Goal: Task Accomplishment & Management: Use online tool/utility

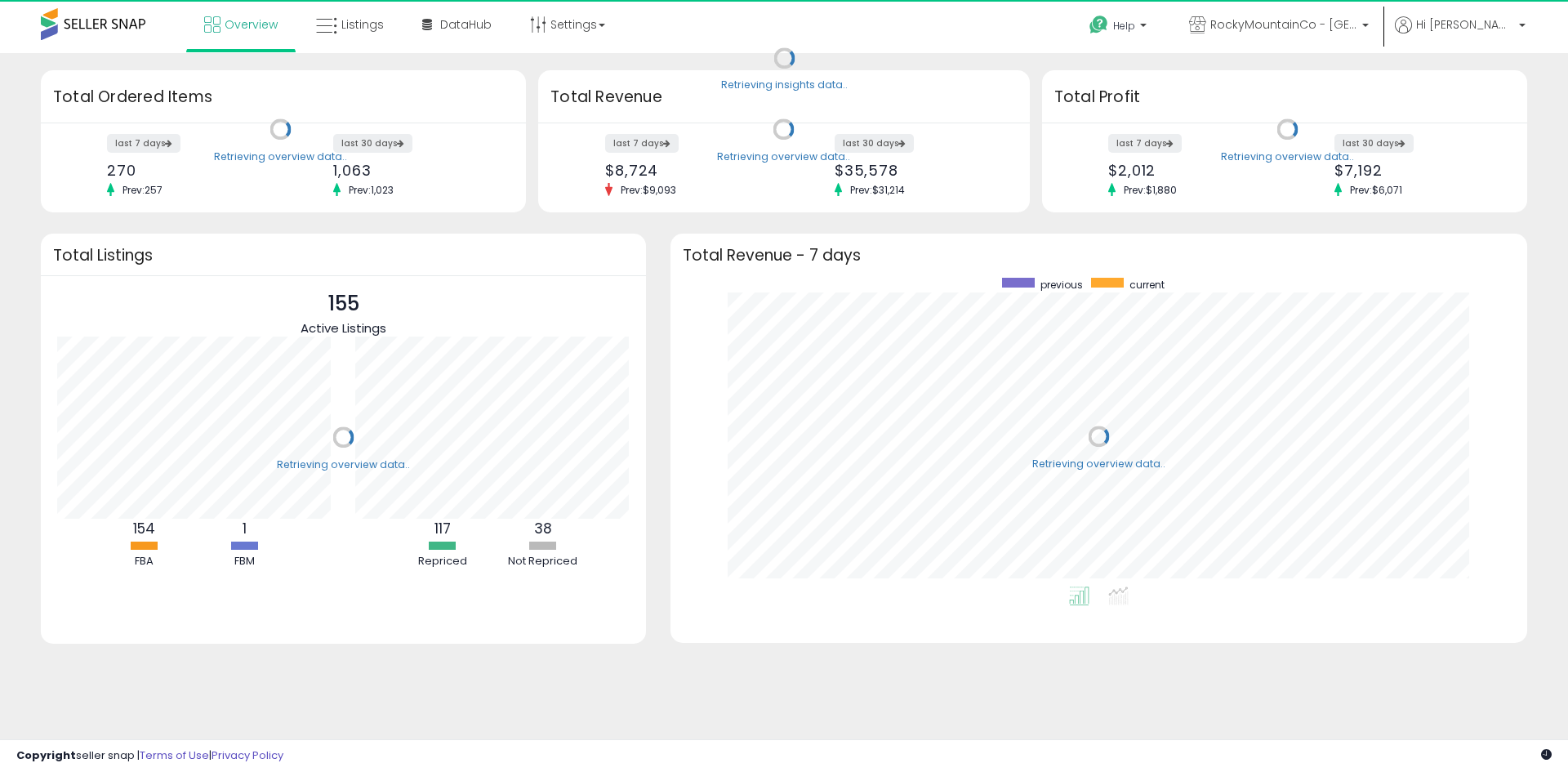
scroll to position [309, 824]
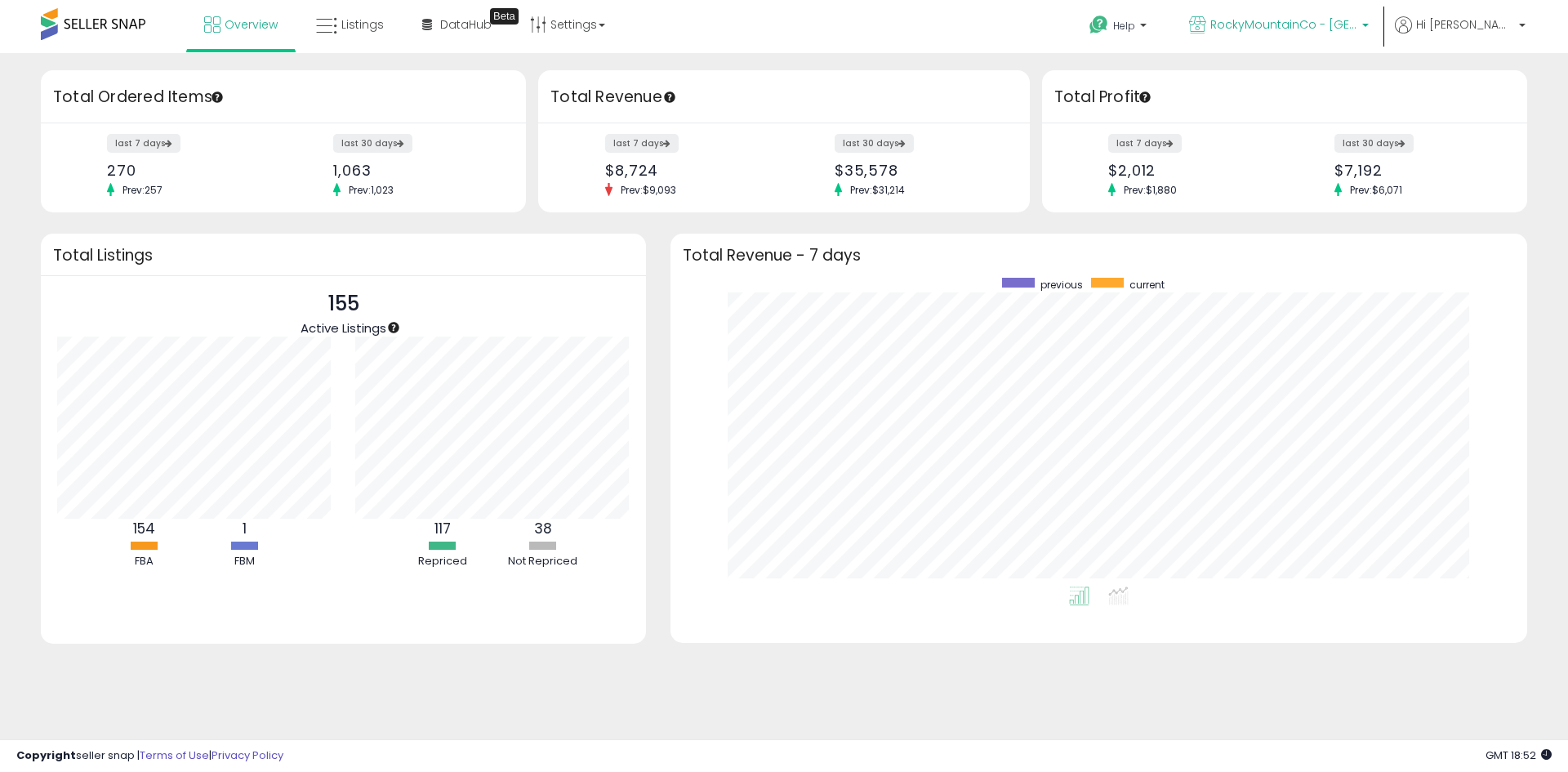
click at [1334, 17] on span "RockyMountainCo - [GEOGRAPHIC_DATA]" at bounding box center [1283, 24] width 147 height 16
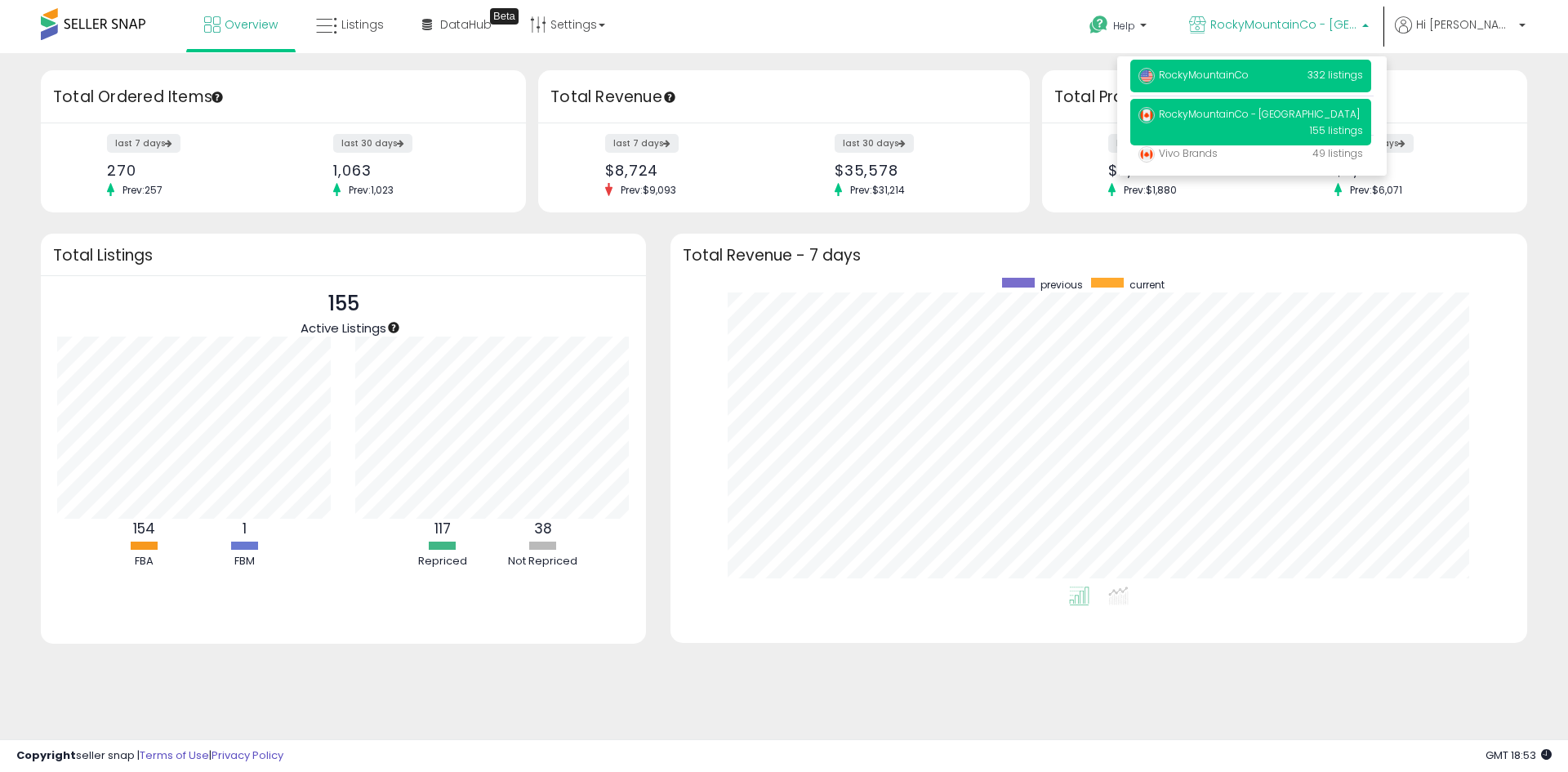
click at [1317, 76] on p "RockyMountainCo 332 listings" at bounding box center [1251, 76] width 241 height 32
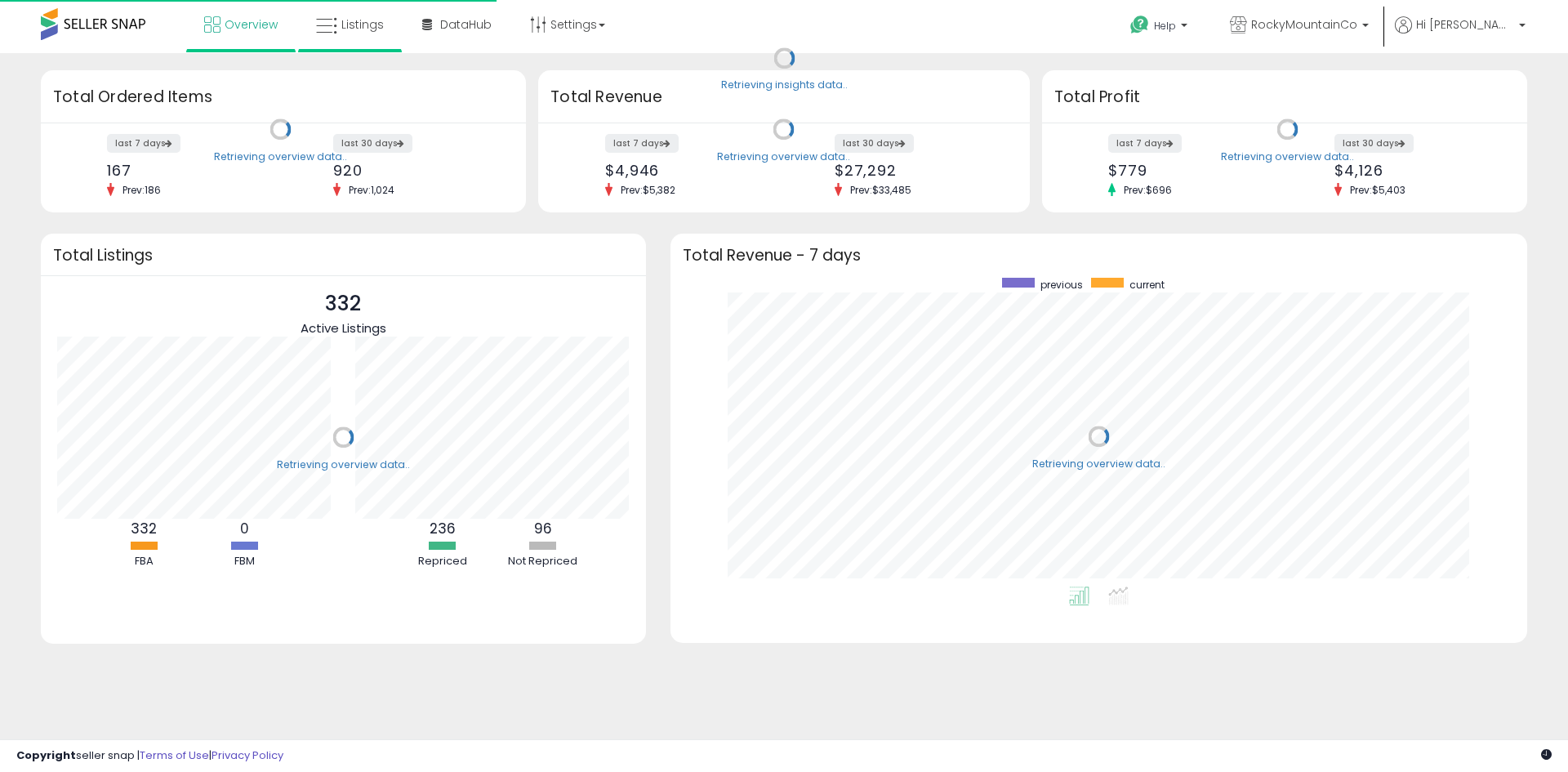
scroll to position [309, 824]
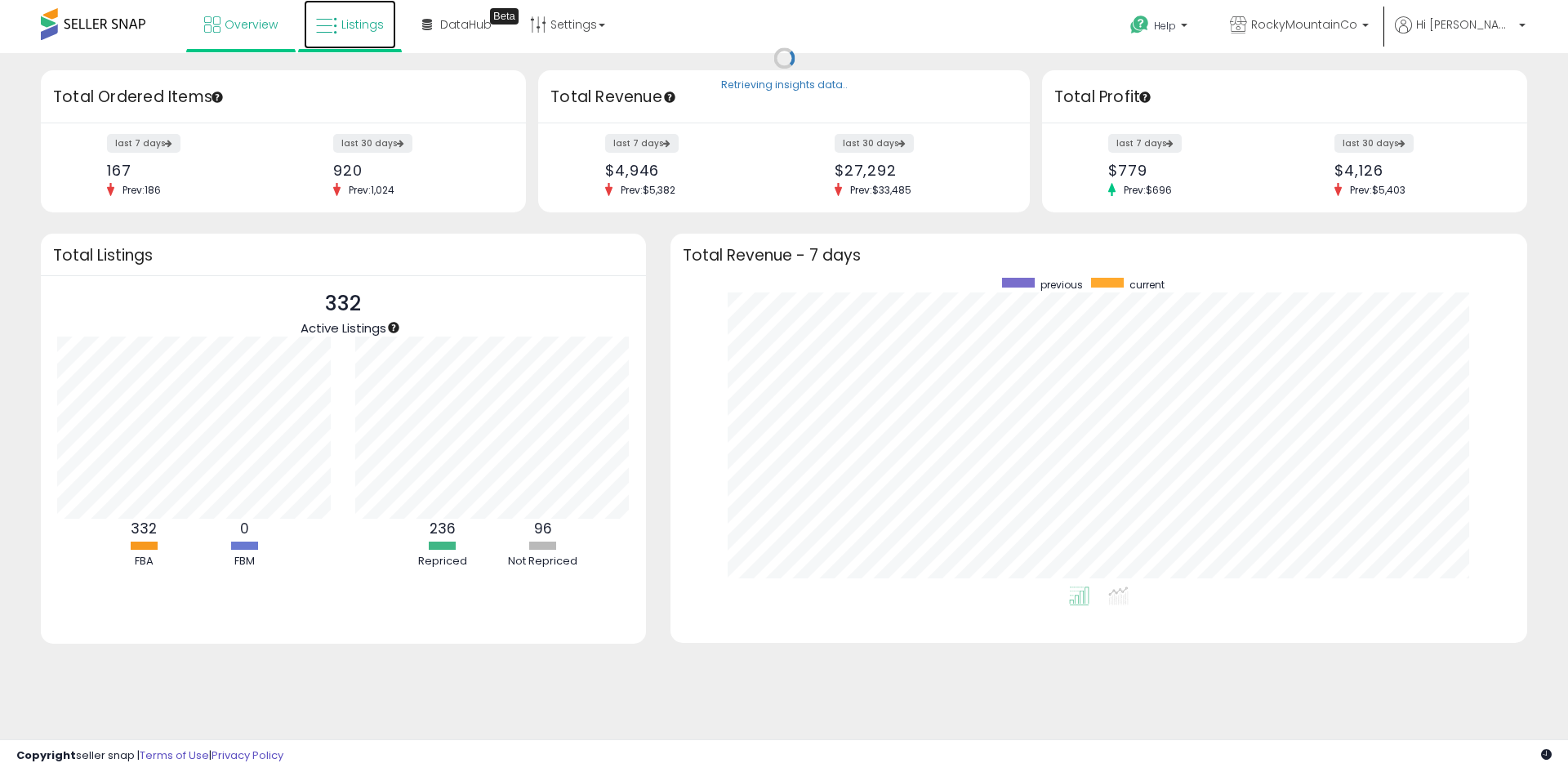
click at [385, 24] on link "Listings" at bounding box center [349, 25] width 92 height 49
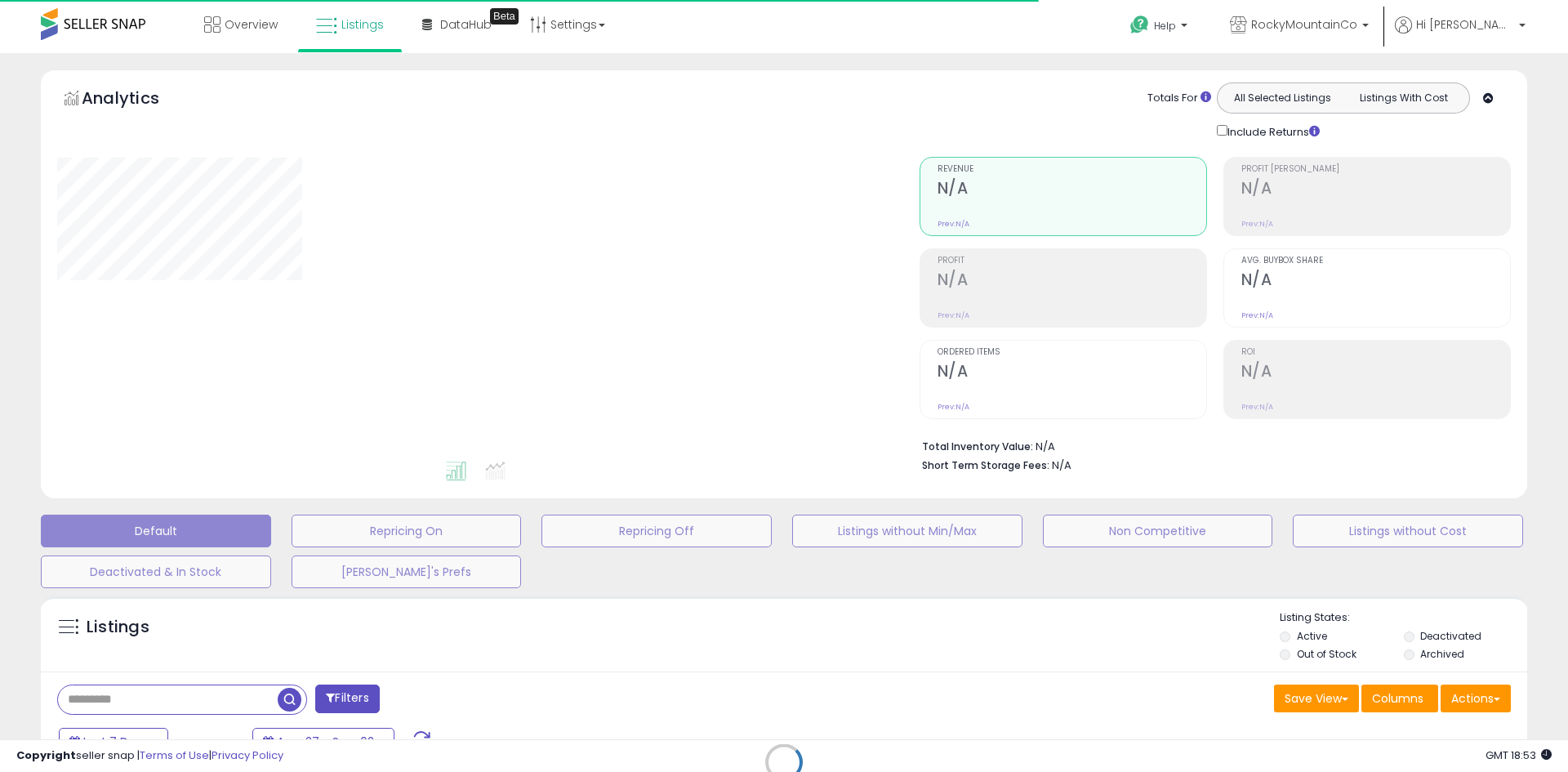
click at [193, 706] on div "Retrieving listings data.." at bounding box center [784, 774] width 1511 height 372
click at [192, 696] on div "Retrieving listings data.." at bounding box center [784, 774] width 1511 height 372
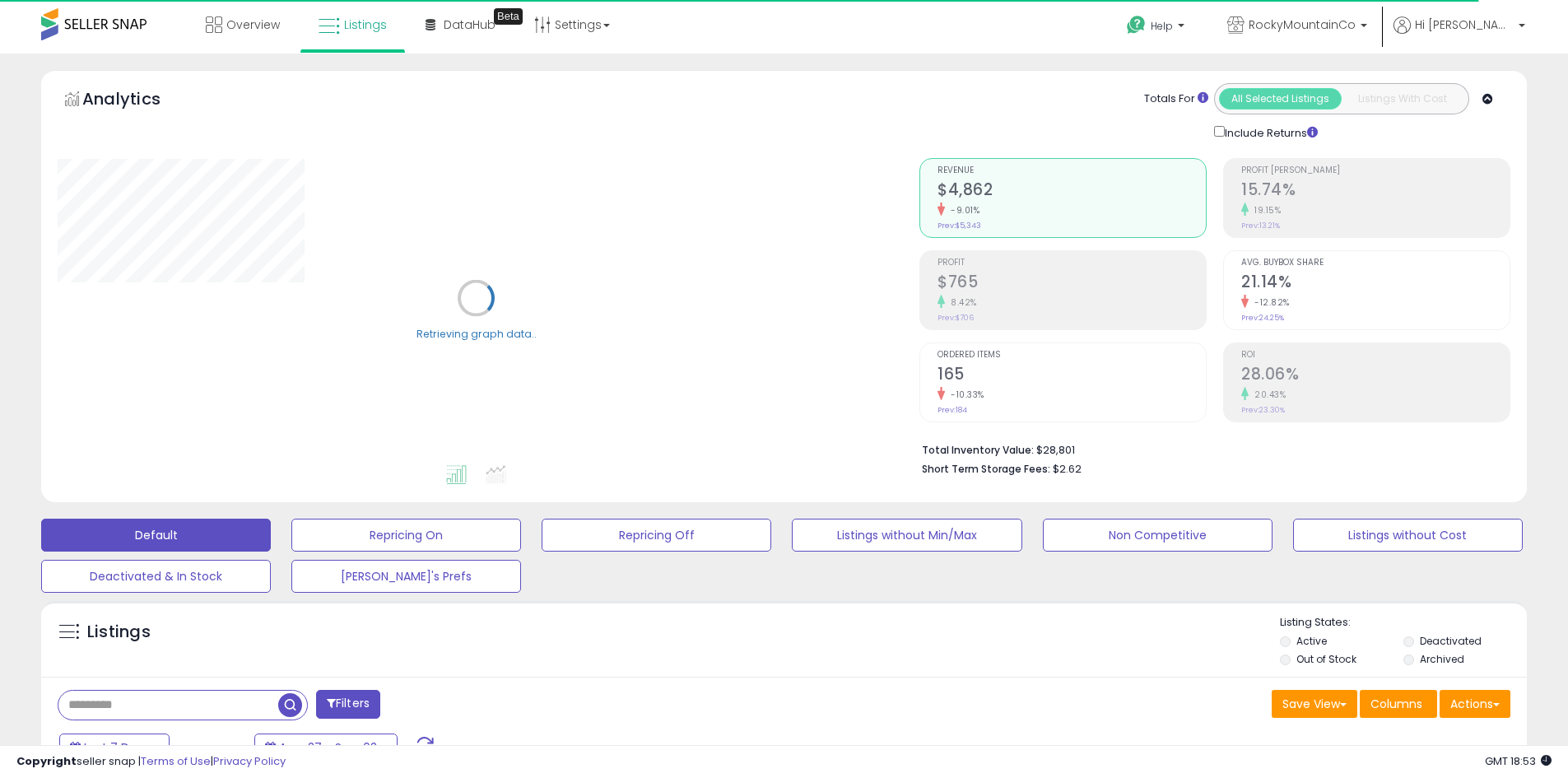
scroll to position [82, 0]
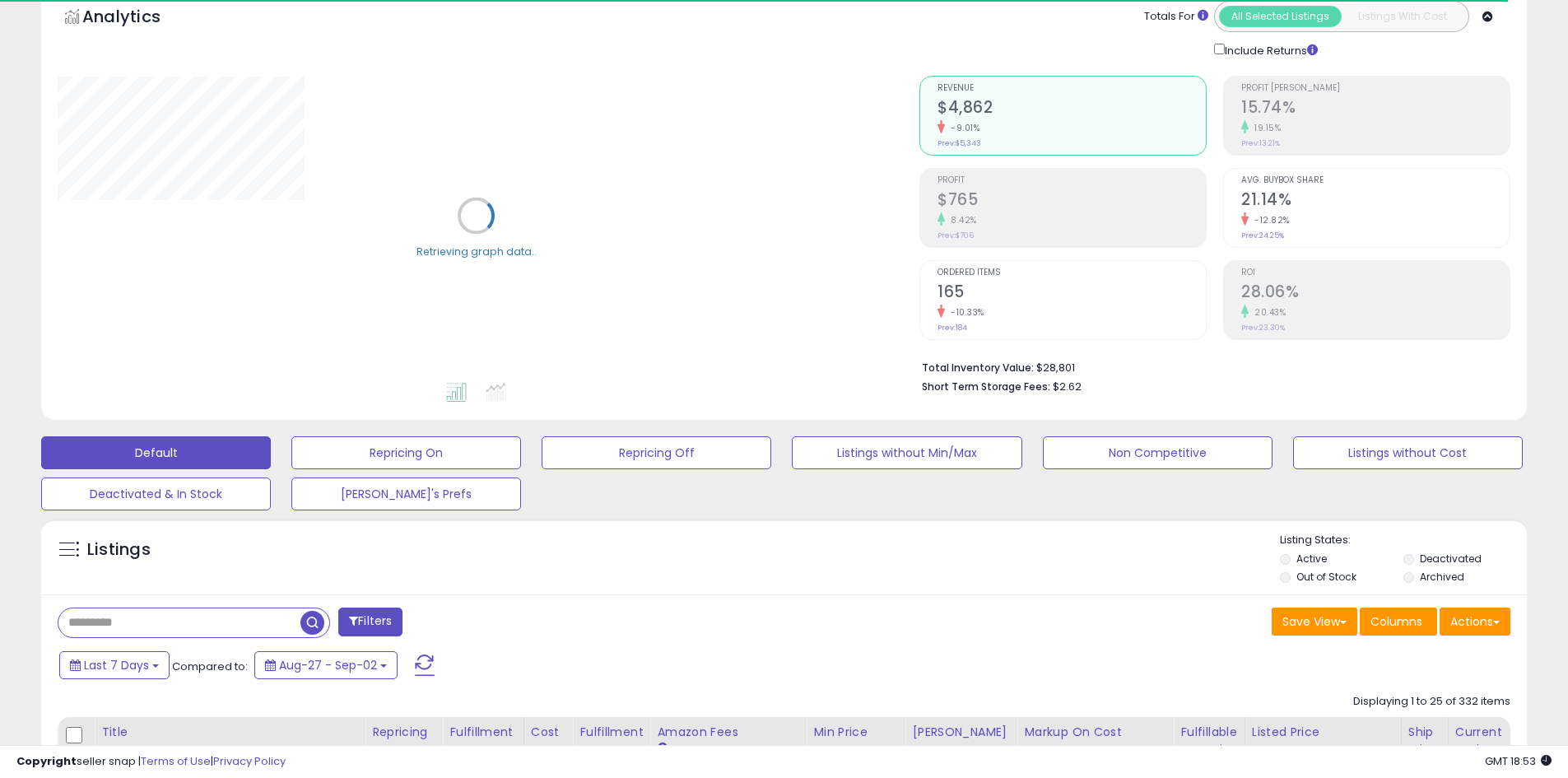
click at [225, 632] on input "text" at bounding box center [179, 623] width 242 height 29
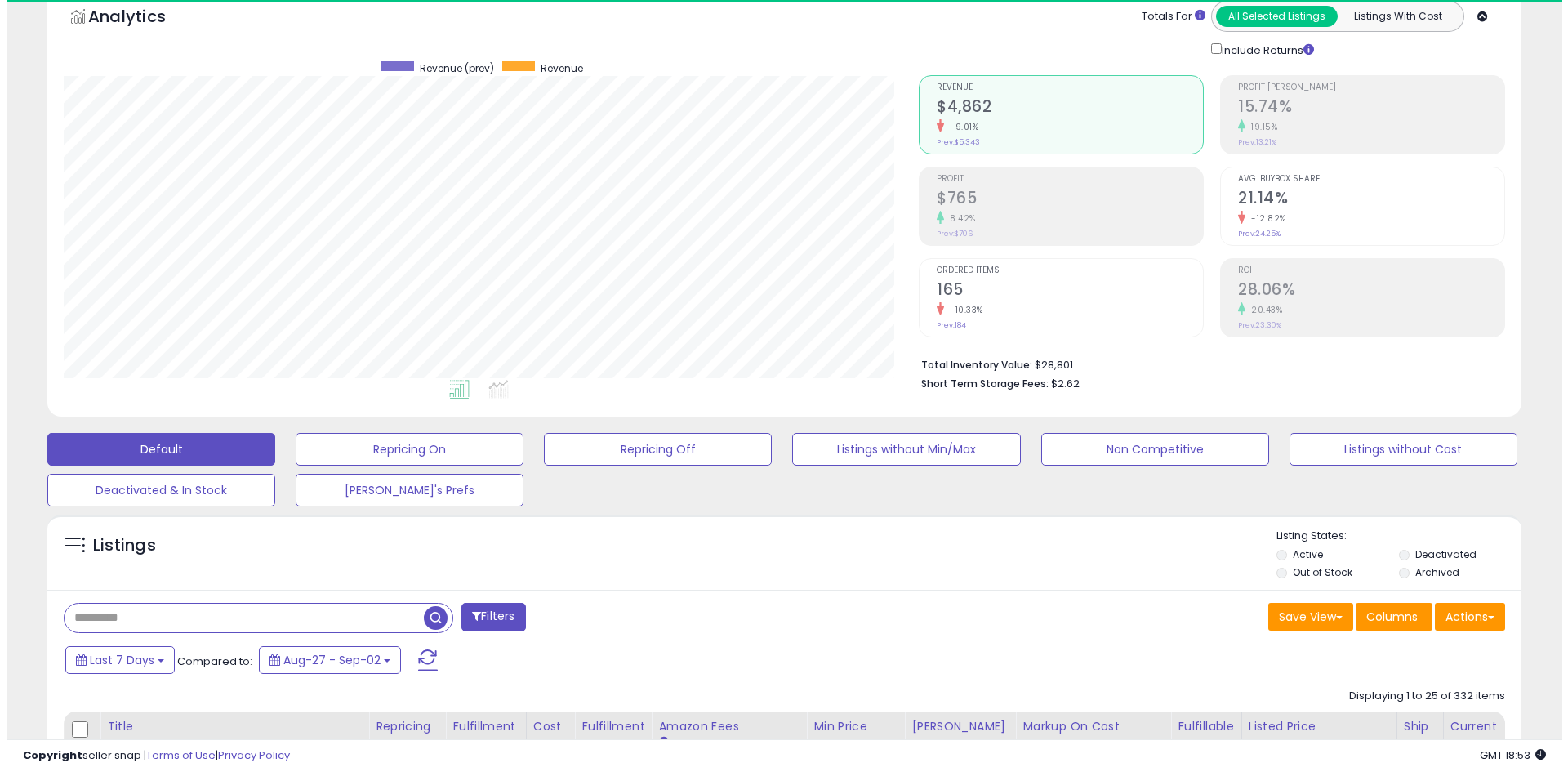
scroll to position [335, 855]
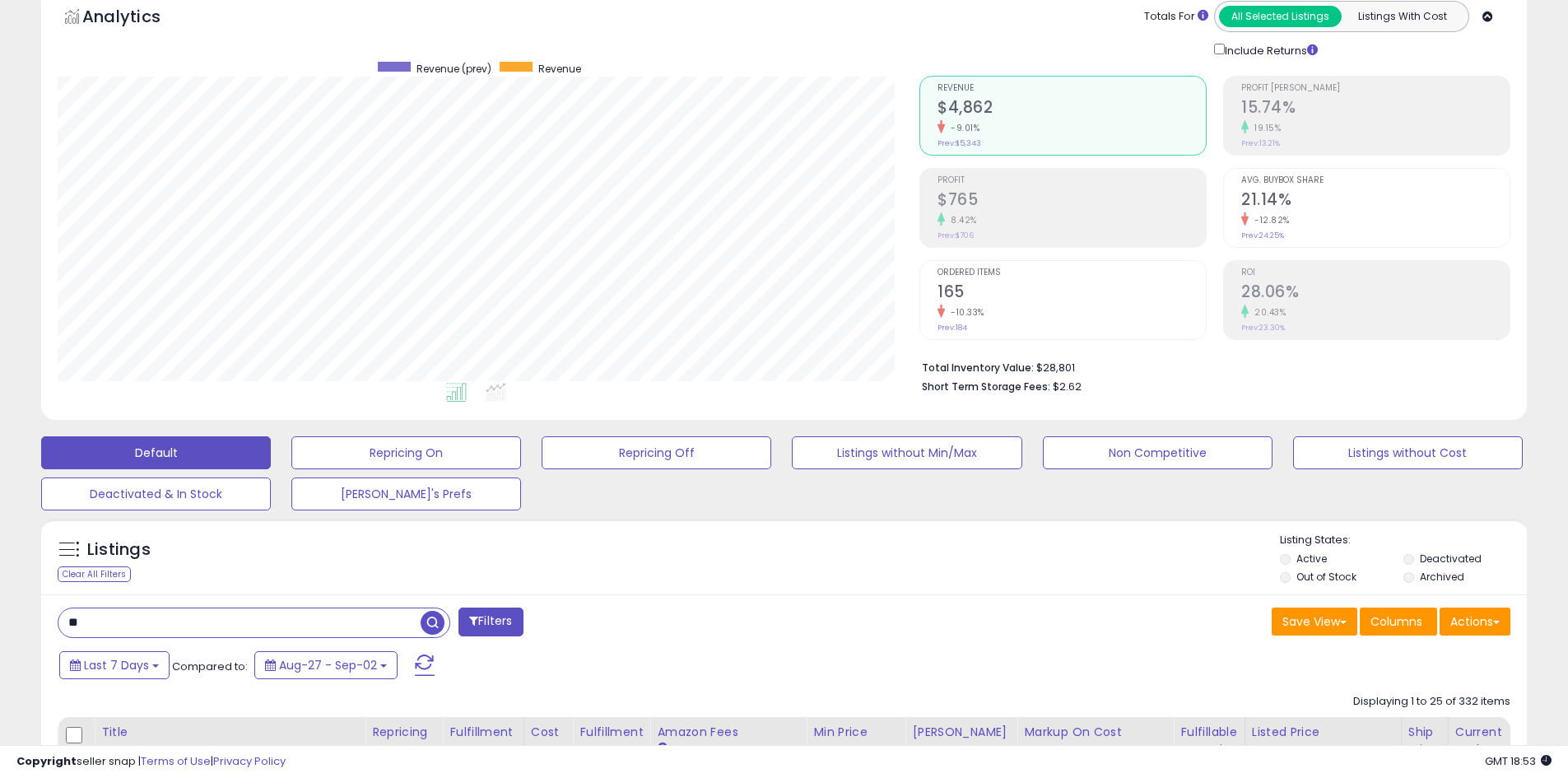
type input "*"
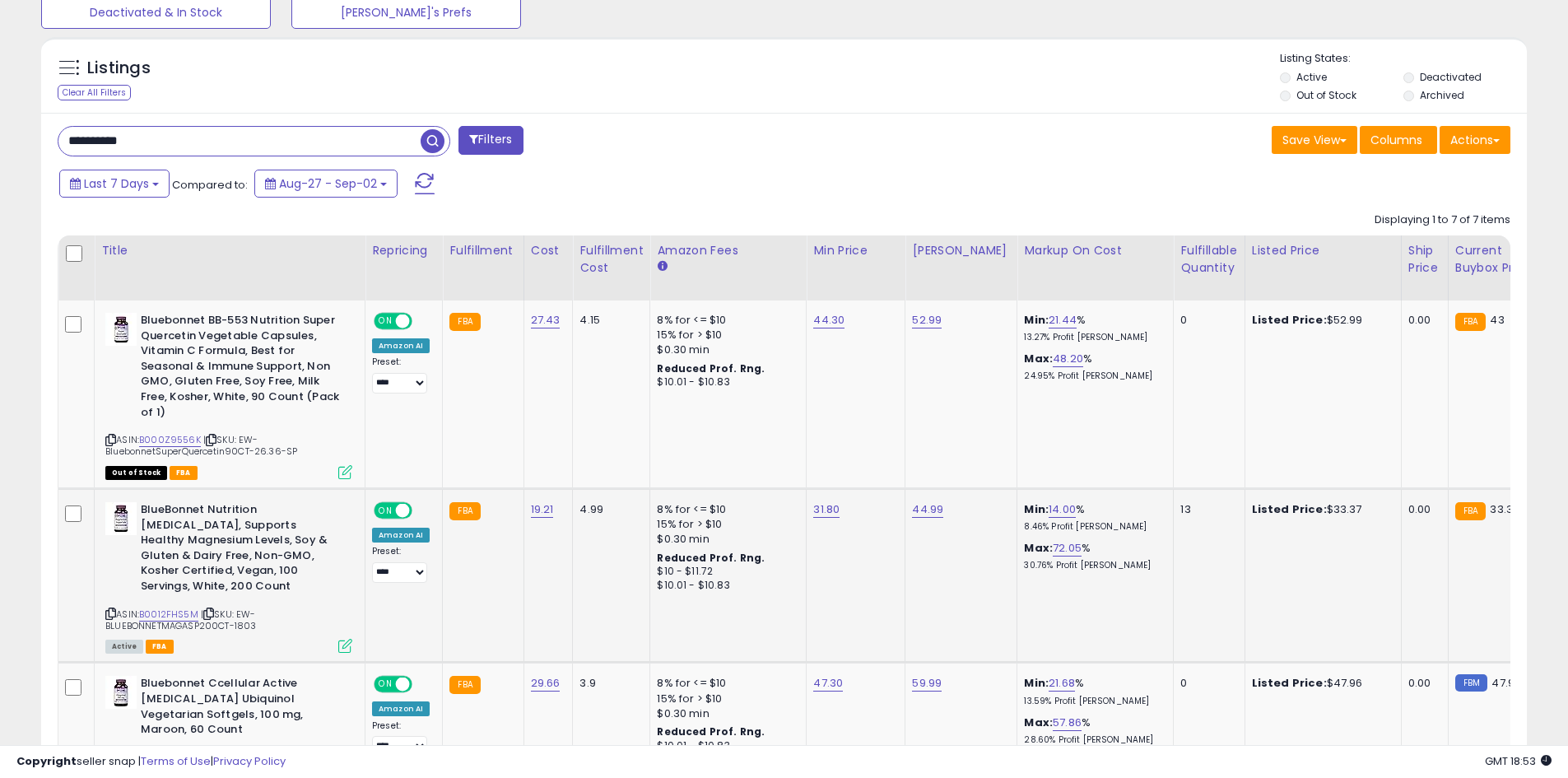
scroll to position [576, 0]
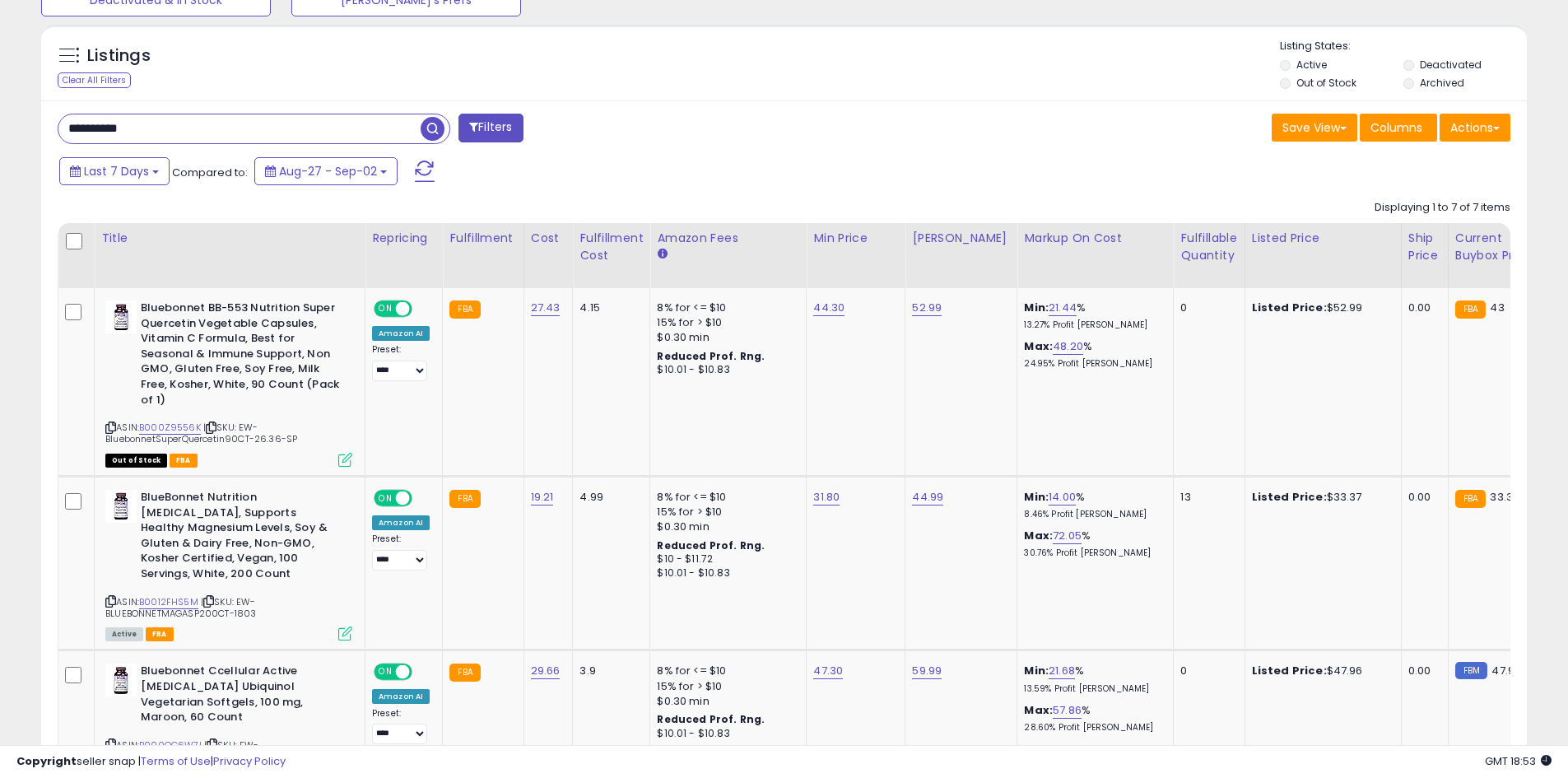
click at [163, 137] on input "**********" at bounding box center [239, 129] width 363 height 29
type input "**********"
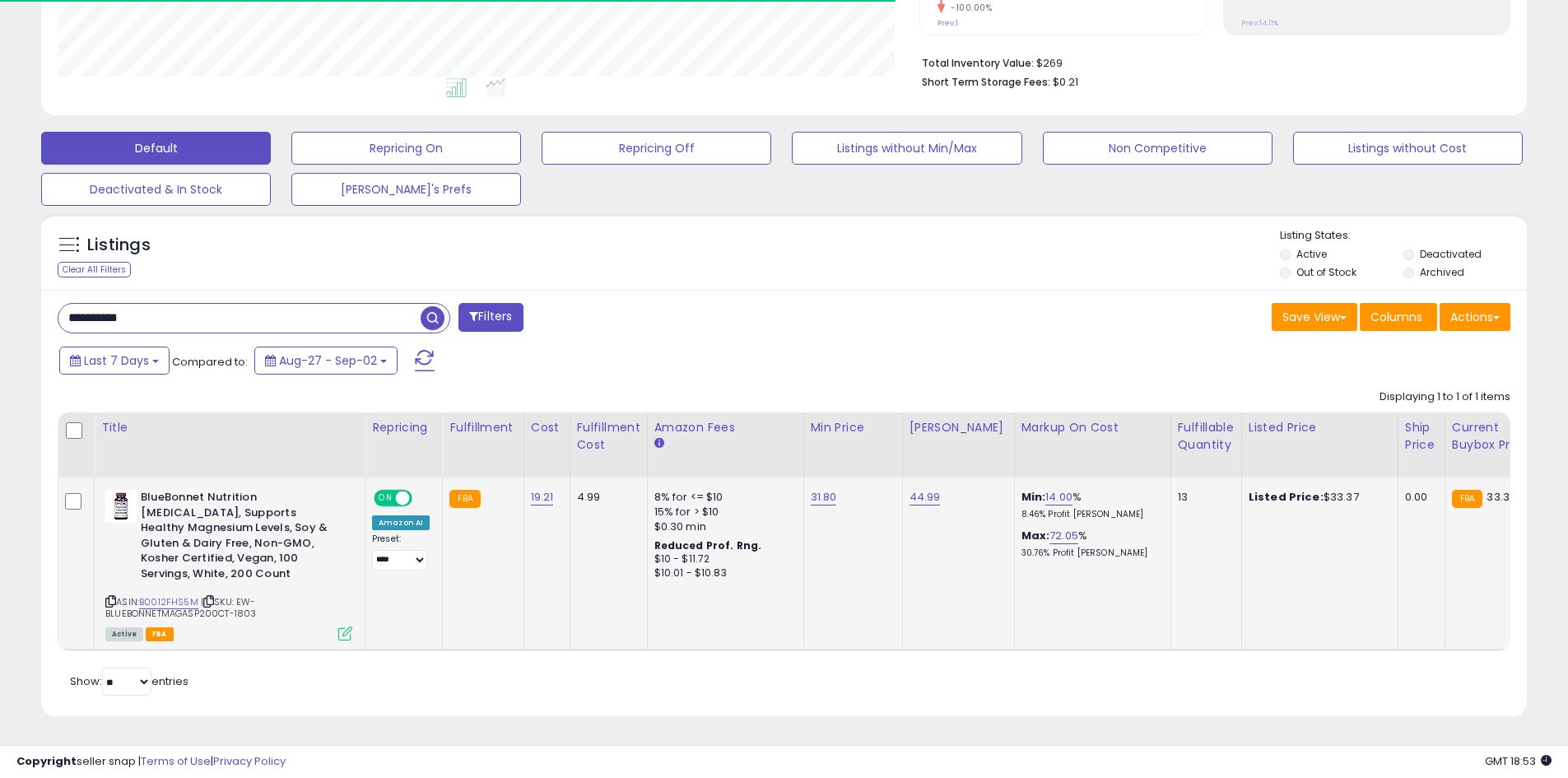
scroll to position [338, 862]
click at [172, 595] on link "B0012FHS5M" at bounding box center [168, 602] width 59 height 14
click at [239, 303] on input "**********" at bounding box center [239, 318] width 363 height 29
